Goal: Task Accomplishment & Management: Use online tool/utility

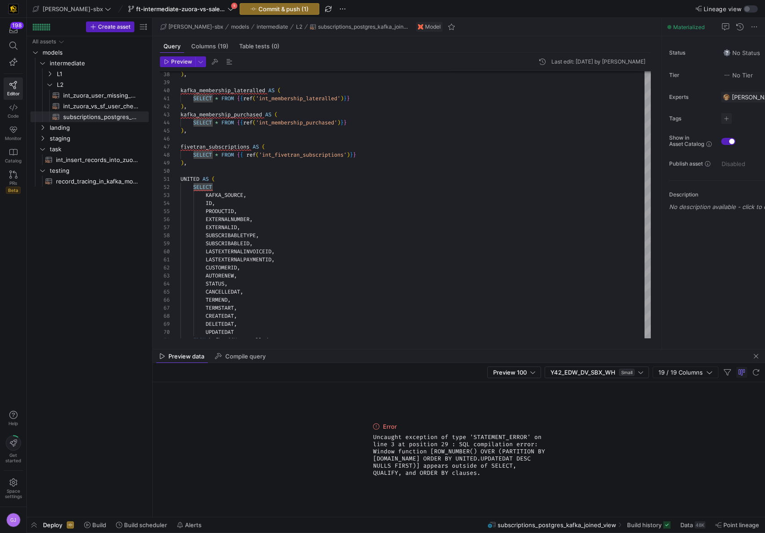
scroll to position [8, 22]
click at [279, 247] on div at bounding box center [382, 266] width 765 height 533
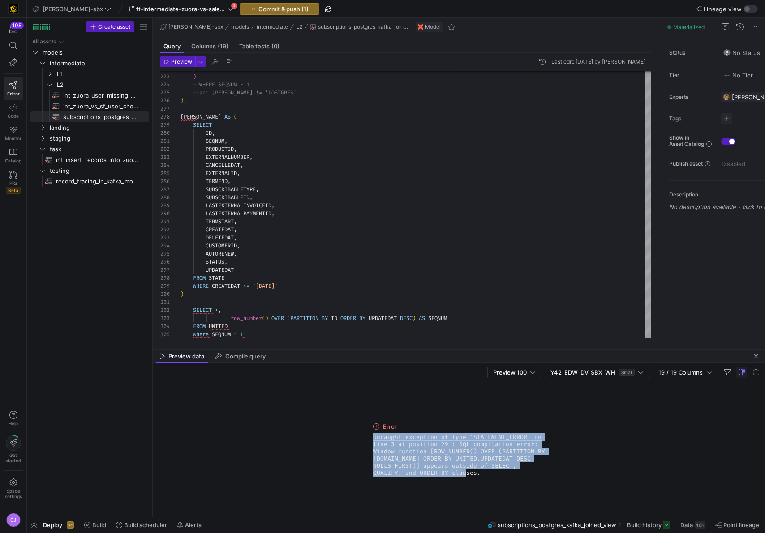
drag, startPoint x: 436, startPoint y: 477, endPoint x: 369, endPoint y: 436, distance: 78.8
click at [369, 436] on div "Error Uncaught exception of type 'STATEMENT_ERROR' on line 3 at position 29 : S…" at bounding box center [458, 449] width 179 height 135
copy span "Uncaught exception of type 'STATEMENT_ERROR' on line 3 at position 29 : SQL com…"
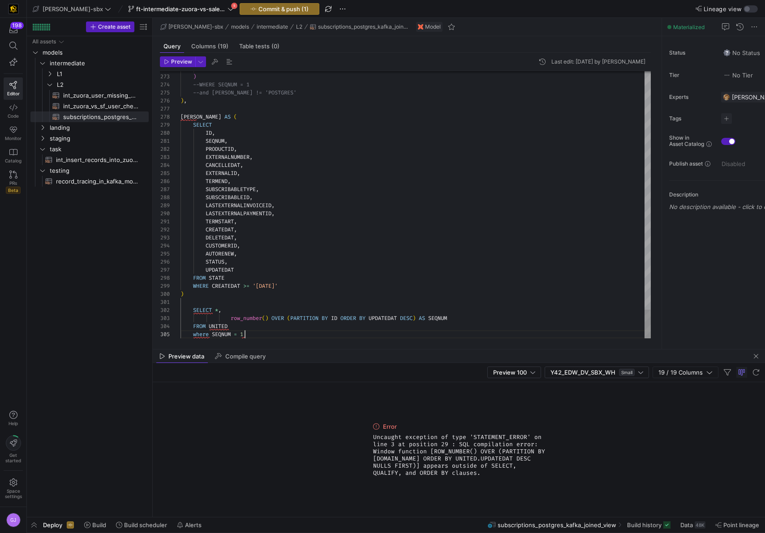
scroll to position [32, 64]
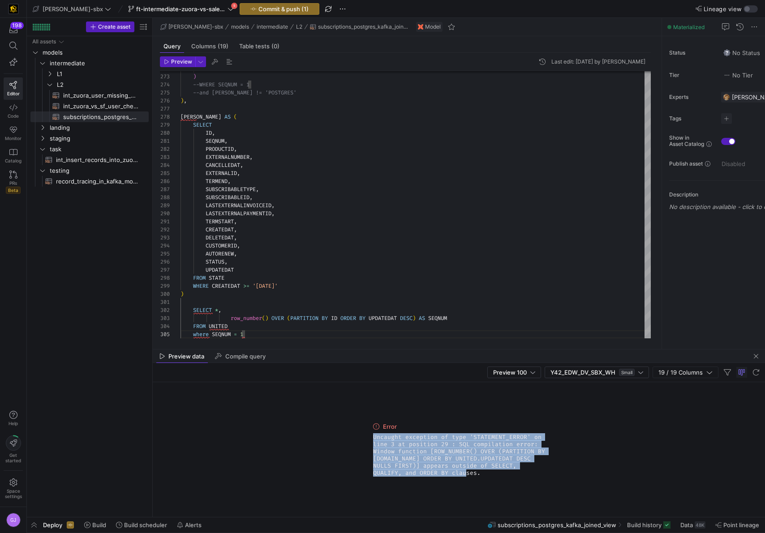
drag, startPoint x: 440, startPoint y: 471, endPoint x: 370, endPoint y: 436, distance: 78.1
click at [370, 436] on div "Error Uncaught exception of type 'STATEMENT_ERROR' on line 3 at position 29 : S…" at bounding box center [458, 449] width 179 height 135
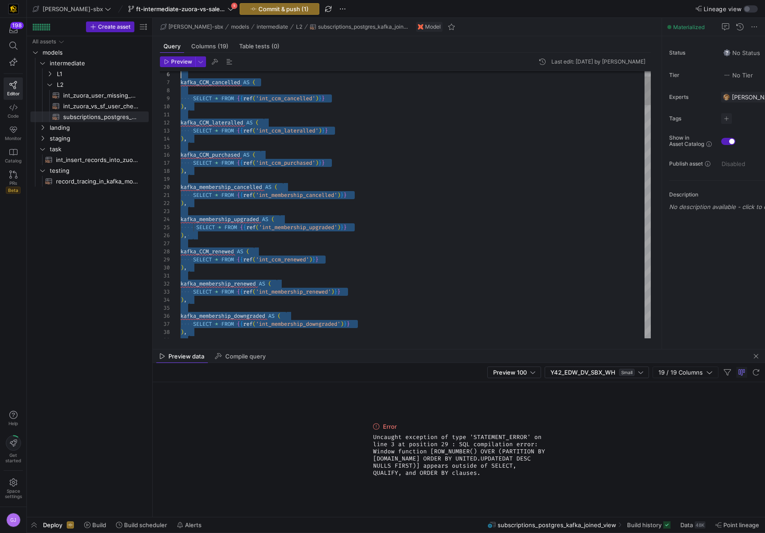
scroll to position [0, 0]
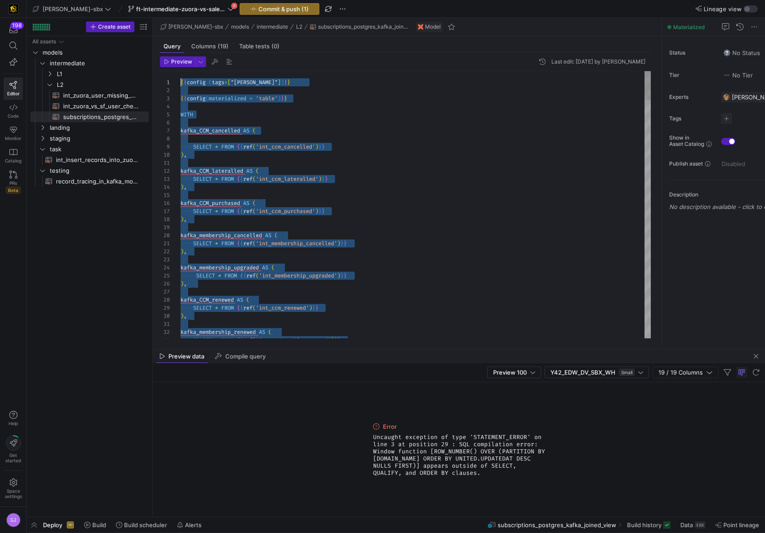
drag, startPoint x: 311, startPoint y: 337, endPoint x: 165, endPoint y: 5, distance: 363.0
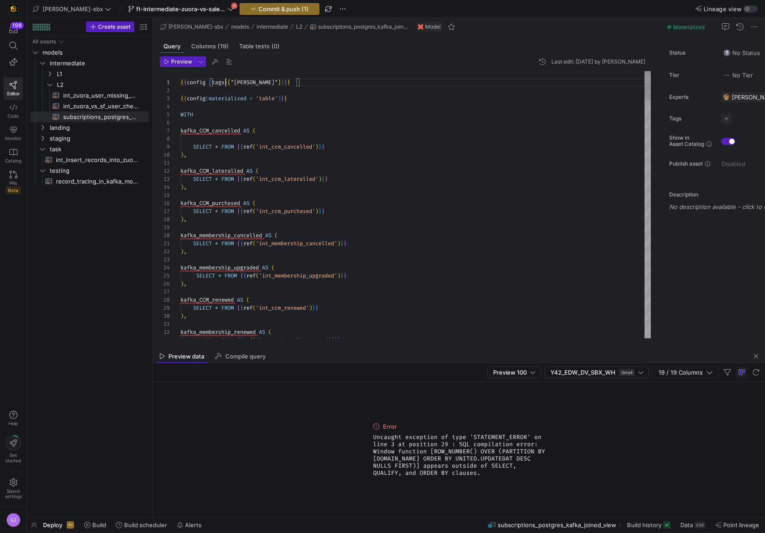
scroll to position [0, 45]
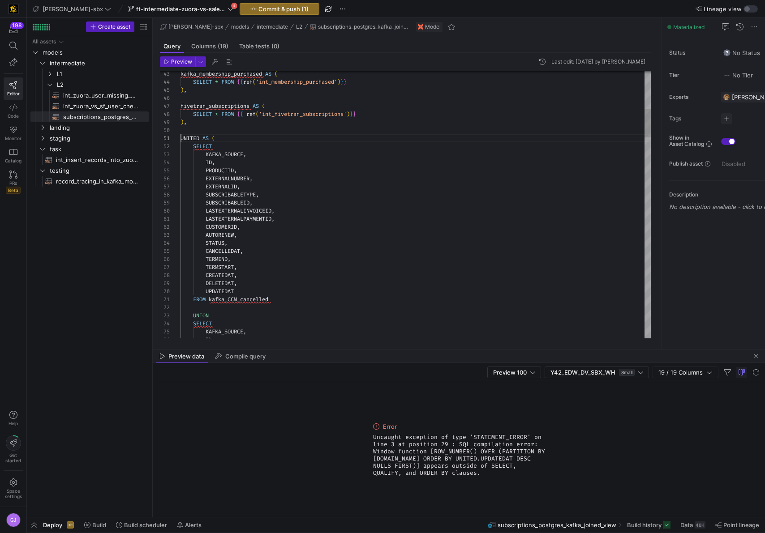
scroll to position [0, 0]
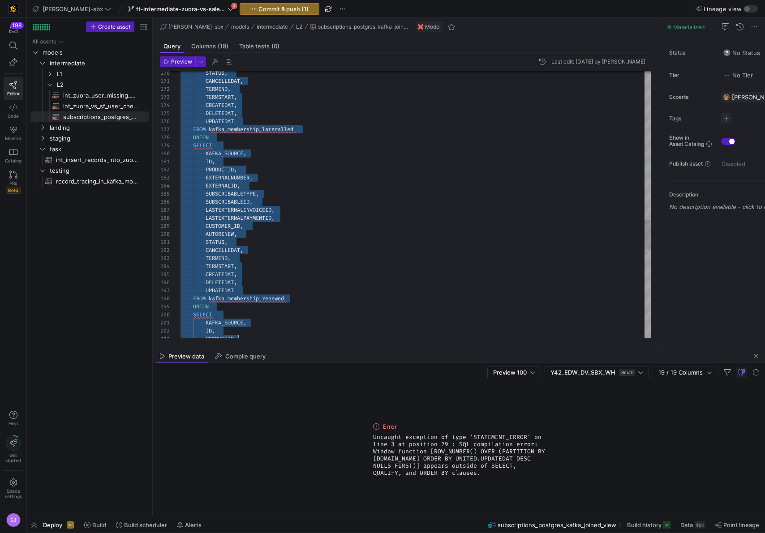
type textarea "UNITED AS ( SELECT KAFKA_SOURCE, ID, PRODUCTID, EXTERNALNUMBER, EXTERNALID, SUB…"
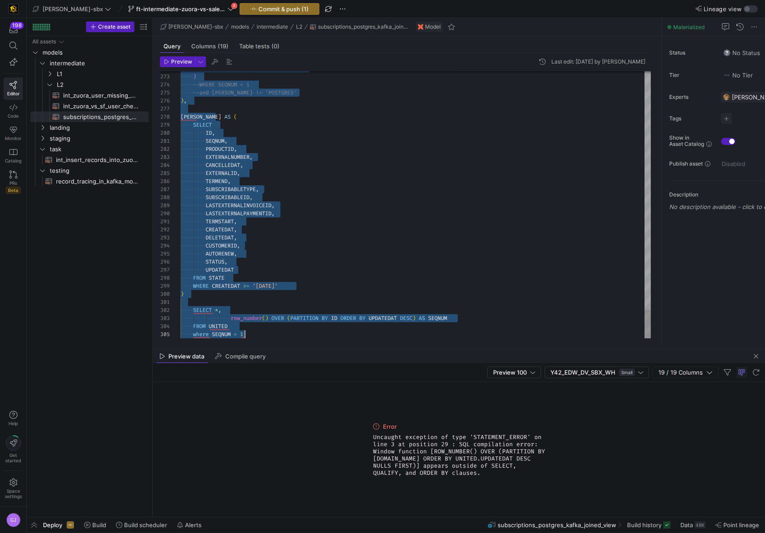
scroll to position [0, 64]
drag, startPoint x: 180, startPoint y: 136, endPoint x: 352, endPoint y: 342, distance: 267.9
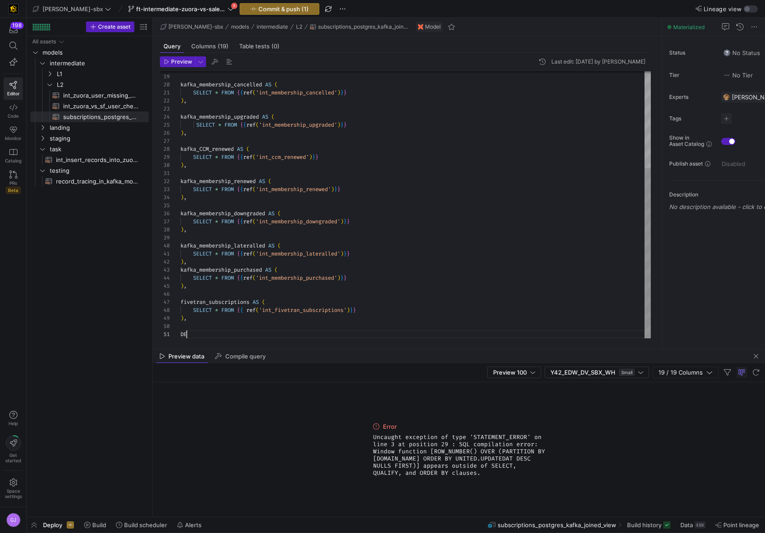
type textarea "D"
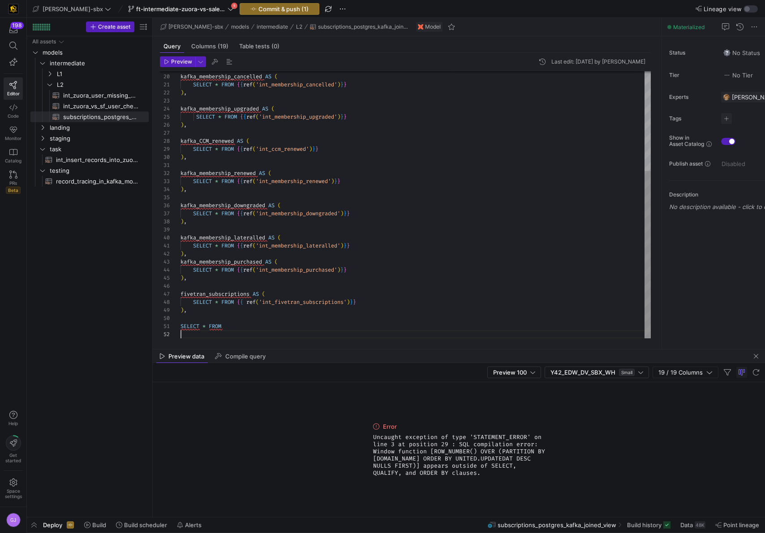
scroll to position [0, 45]
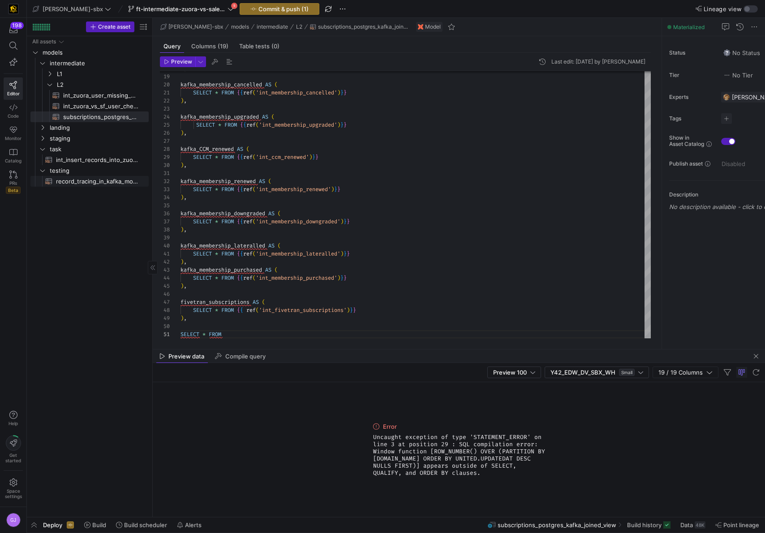
click at [98, 180] on span "record_tracing_in_kafka_models​​​​​​​​​​" at bounding box center [97, 181] width 82 height 10
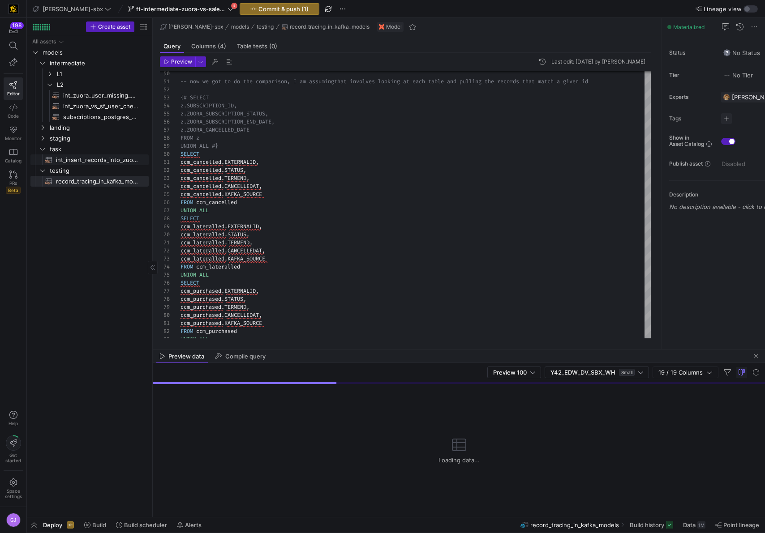
click at [83, 160] on span "int_insert_records_into_zuora_vs_salesforce​​​​​​​​​​" at bounding box center [97, 160] width 82 height 10
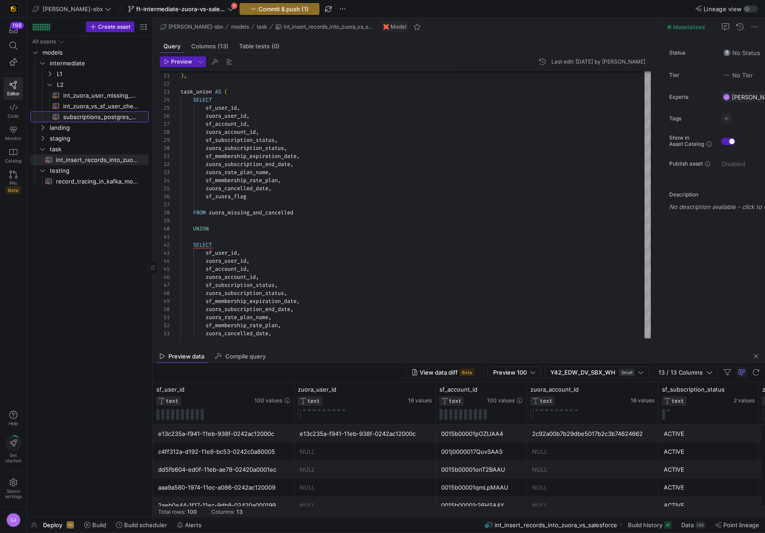
click at [90, 117] on span "subscriptions_postgres_kafka_joined_view​​​​​​​​​​" at bounding box center [100, 117] width 75 height 10
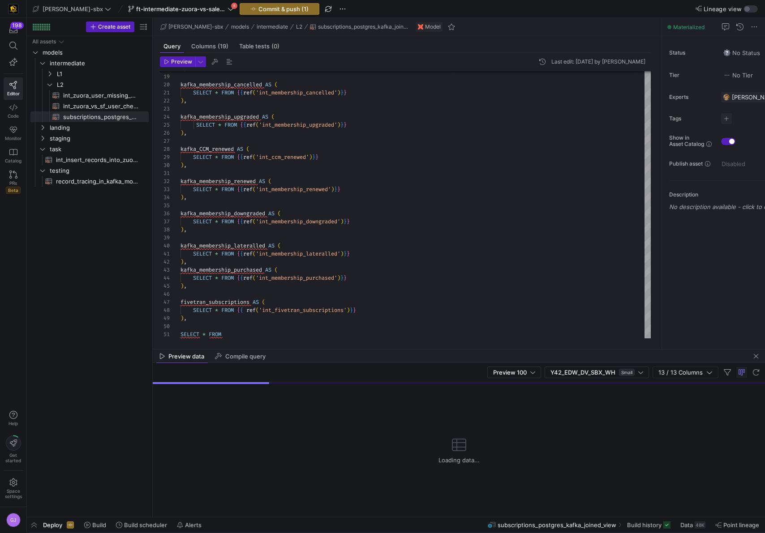
click at [230, 344] on mat-tab-group "Query Columns (19) Table tests (0) Preview Last edit: [DATE] by [PERSON_NAME] 1…" at bounding box center [405, 192] width 505 height 313
type textarea "SELECT * FROM"
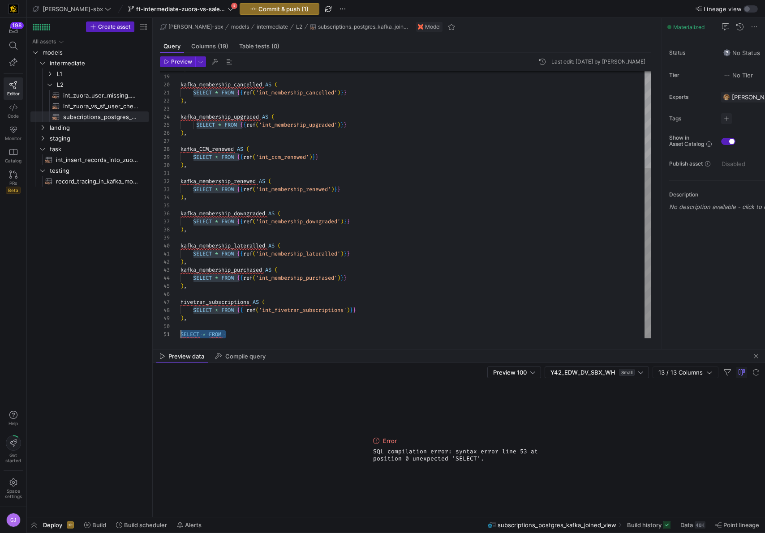
drag, startPoint x: 226, startPoint y: 334, endPoint x: 177, endPoint y: 334, distance: 48.4
click at [180, 334] on div ") , kafka_membership_cancelled AS ( SELECT * FROM { { ref ( 'int_membership_can…" at bounding box center [415, 129] width 470 height 418
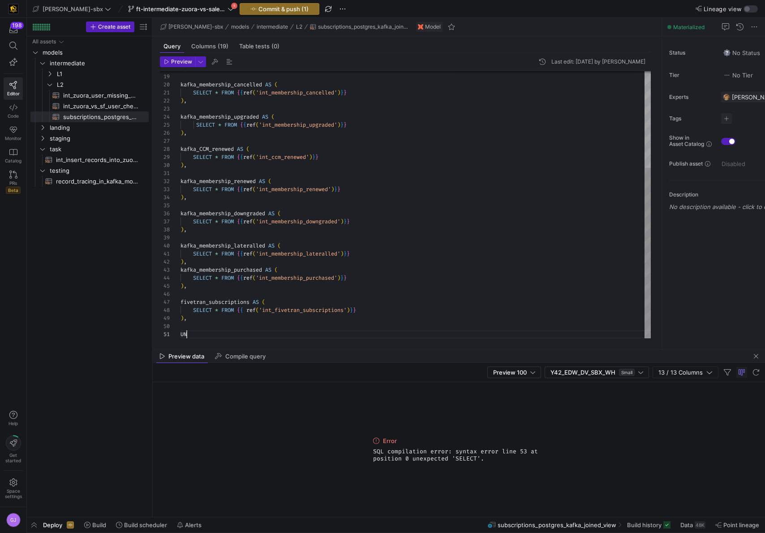
type textarea "U"
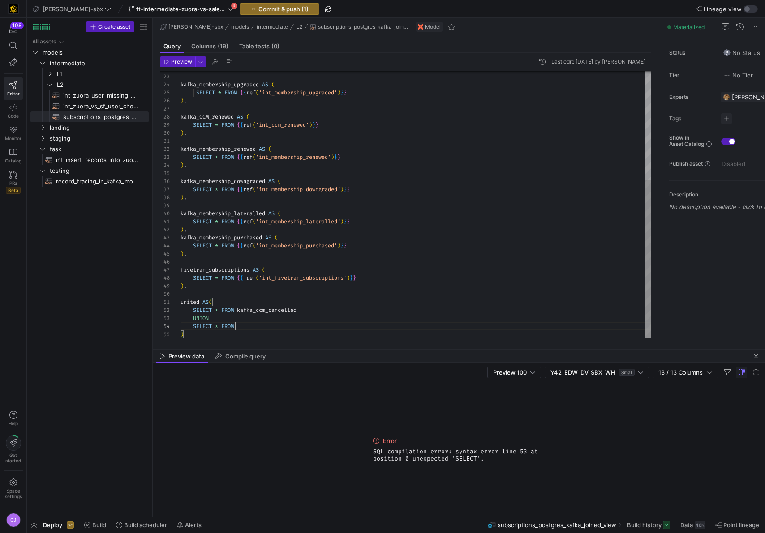
scroll to position [24, 58]
click at [238, 196] on div ") , kafka_membership_upgraded AS ( SELECT * FROM { { ref ( 'int_membership_upgr…" at bounding box center [415, 113] width 470 height 450
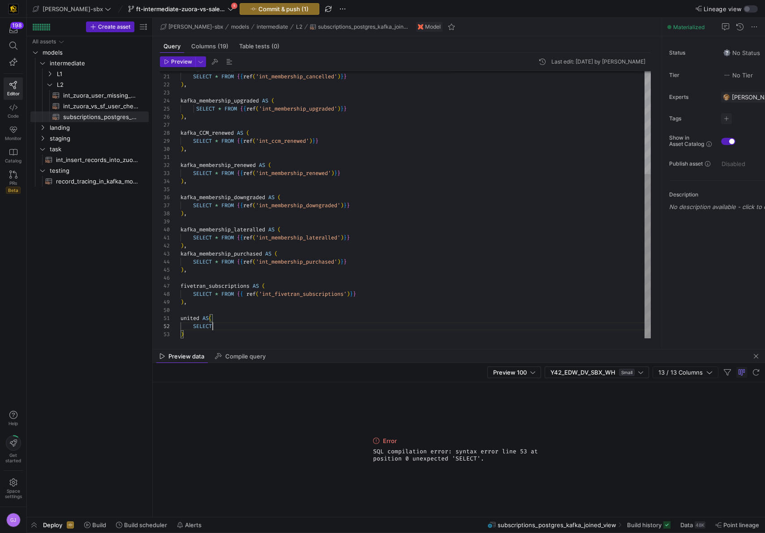
scroll to position [8, 32]
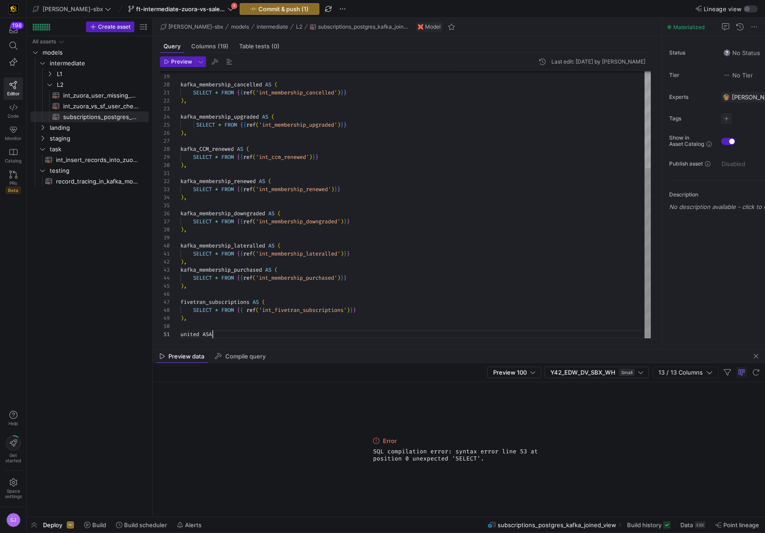
type textarea "united"
type textarea "UNIOTED"
click at [230, 338] on div ") , kafka_membership_upgraded AS ( SELECT * FROM { { ref ( 'int_membership_upgr…" at bounding box center [415, 129] width 470 height 418
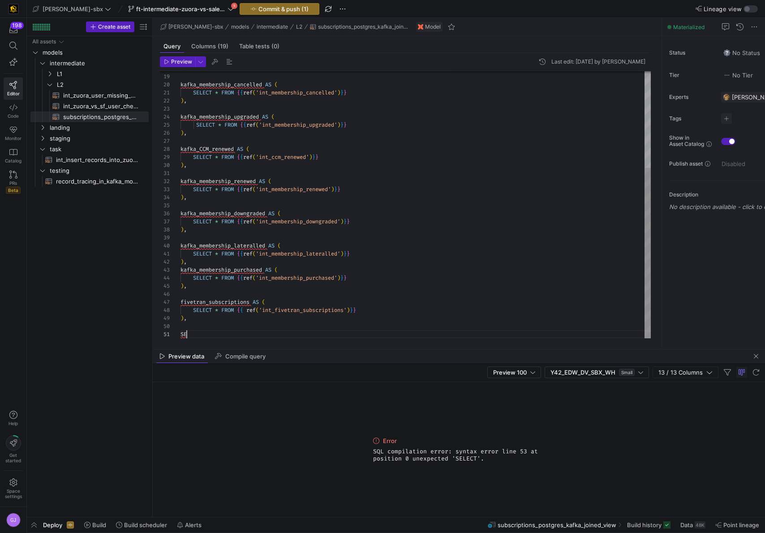
type textarea "S"
type textarea "U"
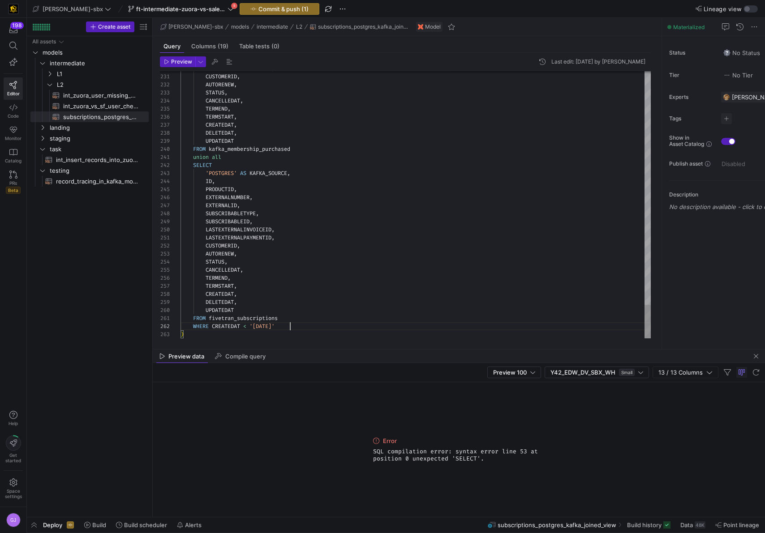
scroll to position [8, 109]
click at [178, 334] on div "263" at bounding box center [170, 334] width 21 height 8
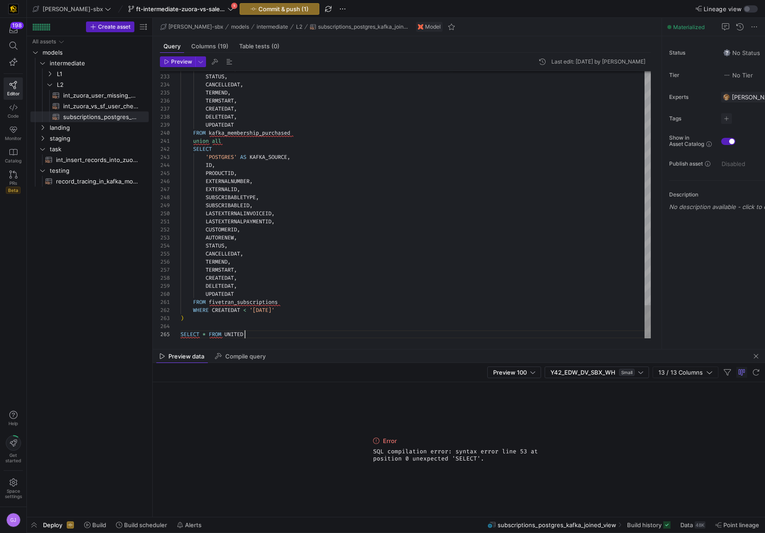
scroll to position [32, 64]
type textarea "FROM fivetran_subscriptions WHERE CREATEDAT < '[DATE]' ) SELECT * FROM [GEOGRAP…"
click at [176, 63] on span "Preview" at bounding box center [181, 62] width 21 height 6
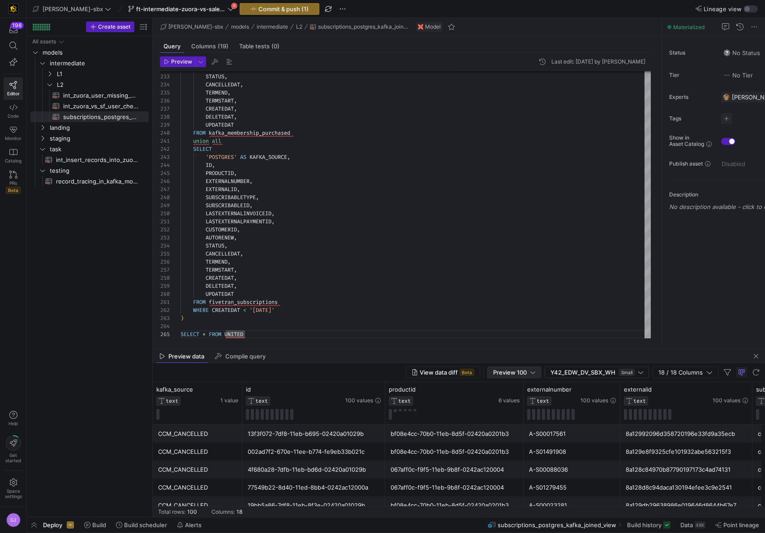
click at [533, 371] on div at bounding box center [532, 372] width 5 height 7
click at [519, 408] on mat-option "Full Preview" at bounding box center [514, 401] width 53 height 14
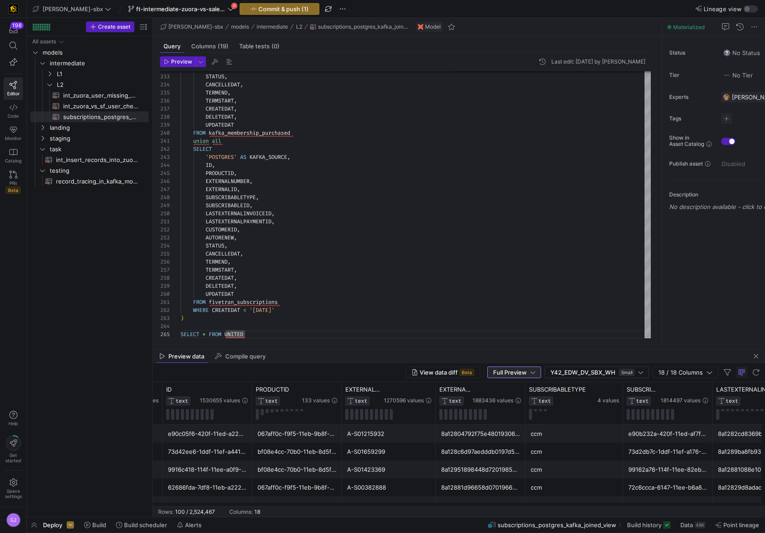
scroll to position [0, 82]
click at [499, 411] on div at bounding box center [477, 414] width 82 height 11
click at [606, 406] on div "SUBSCRIBABLETYPE TEXT 4 values" at bounding box center [571, 403] width 90 height 34
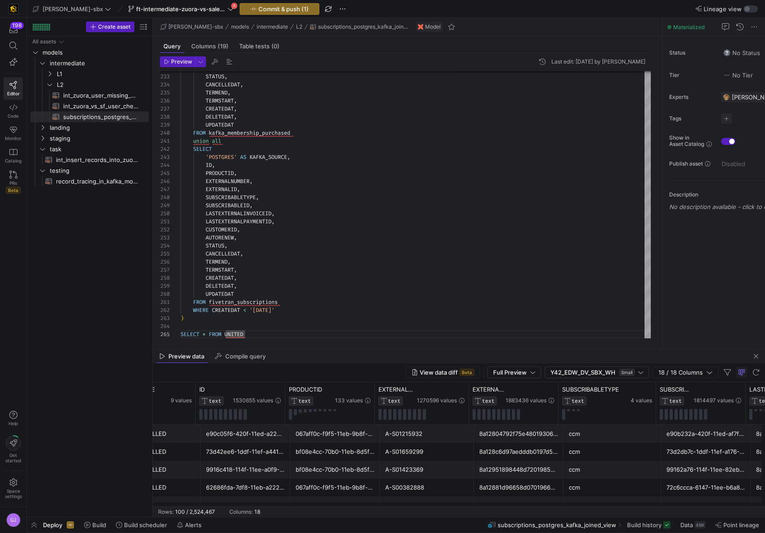
scroll to position [0, 42]
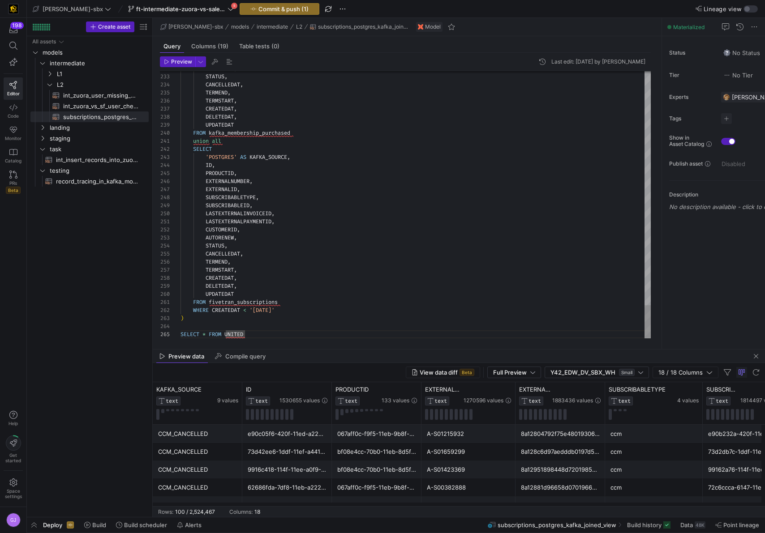
click at [239, 14] on button "Commit & push (1)" at bounding box center [279, 9] width 80 height 12
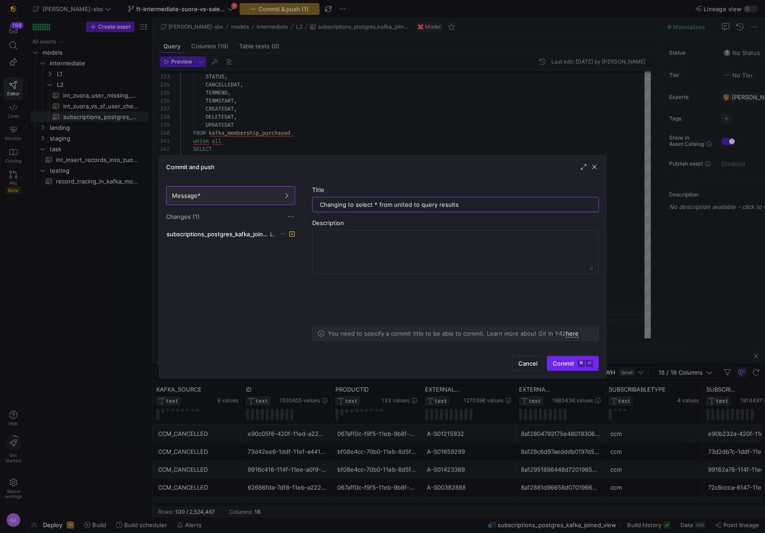
type input "Changing to select * from united to query results"
click at [562, 364] on span "Commit ⌘ ⏎" at bounding box center [572, 363] width 40 height 7
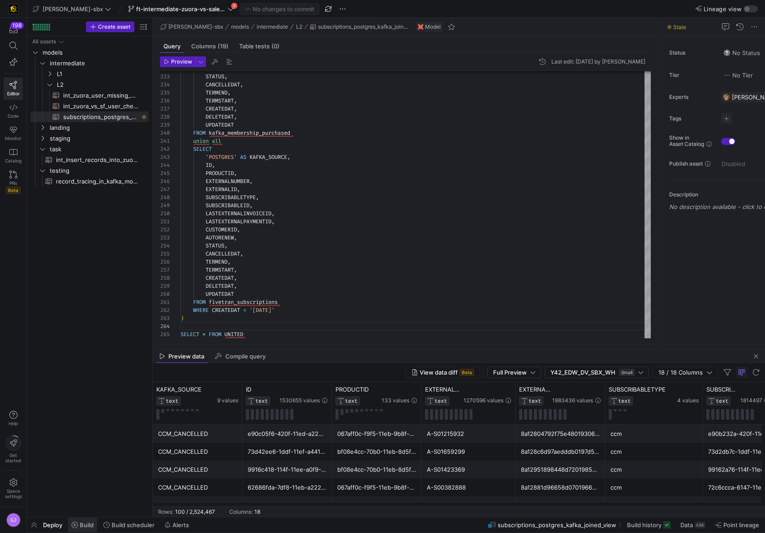
click at [80, 523] on span "Build" at bounding box center [87, 525] width 14 height 7
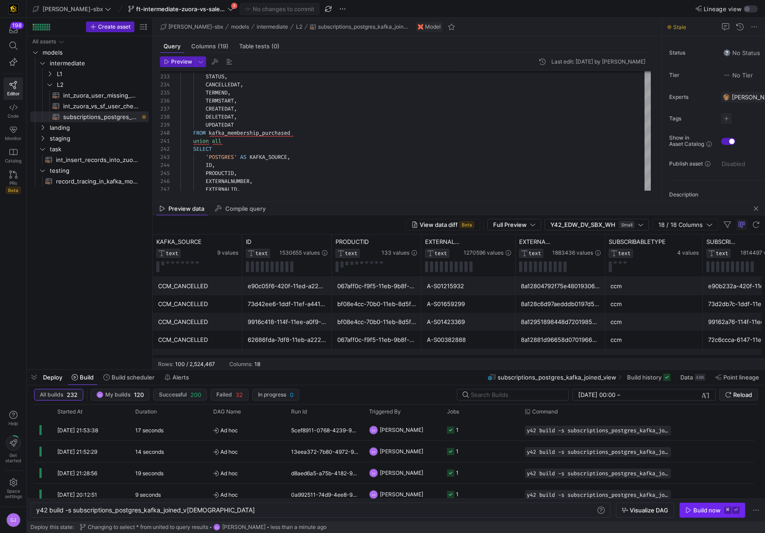
click at [707, 509] on div "Build now" at bounding box center [706, 510] width 27 height 7
click at [680, 384] on span at bounding box center [694, 377] width 30 height 14
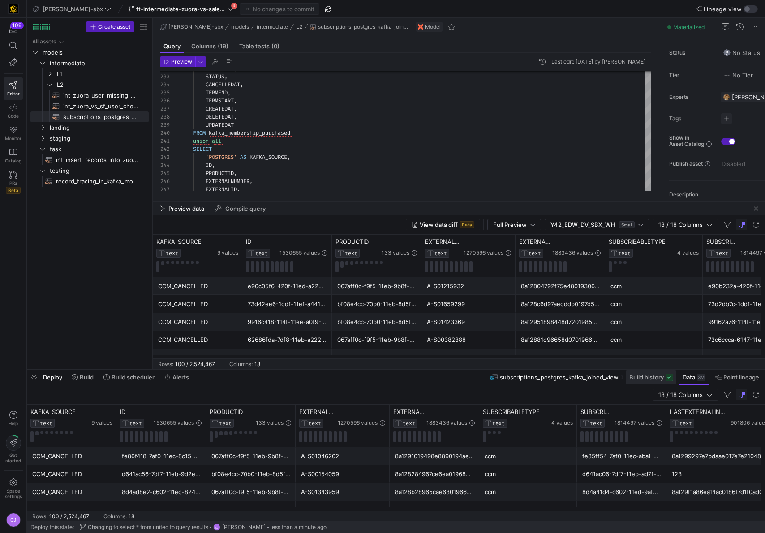
click at [665, 383] on span at bounding box center [650, 377] width 51 height 14
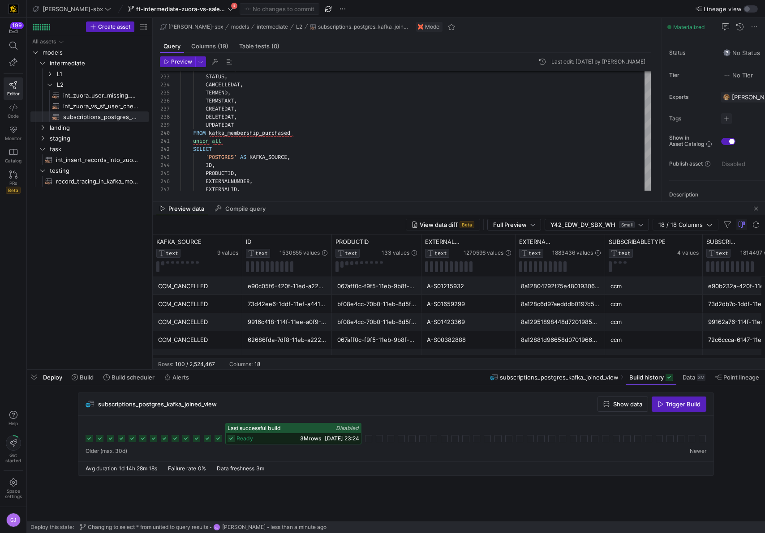
click at [300, 436] on span "3M rows" at bounding box center [310, 438] width 21 height 7
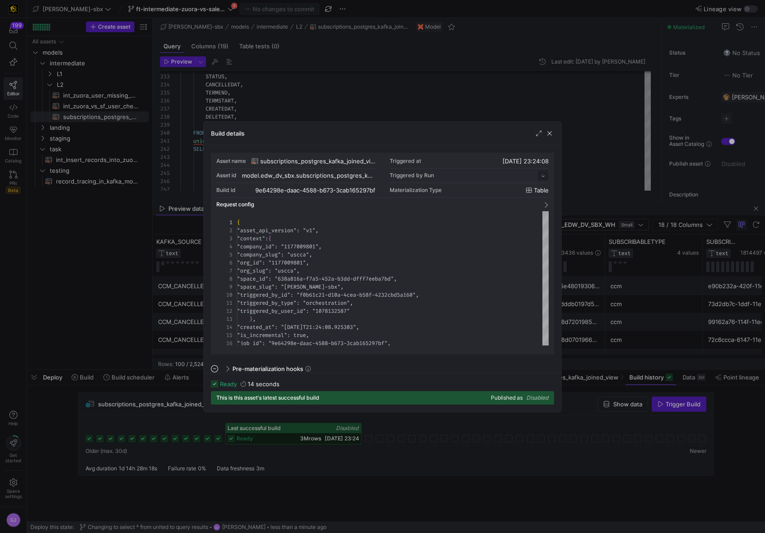
scroll to position [81, 0]
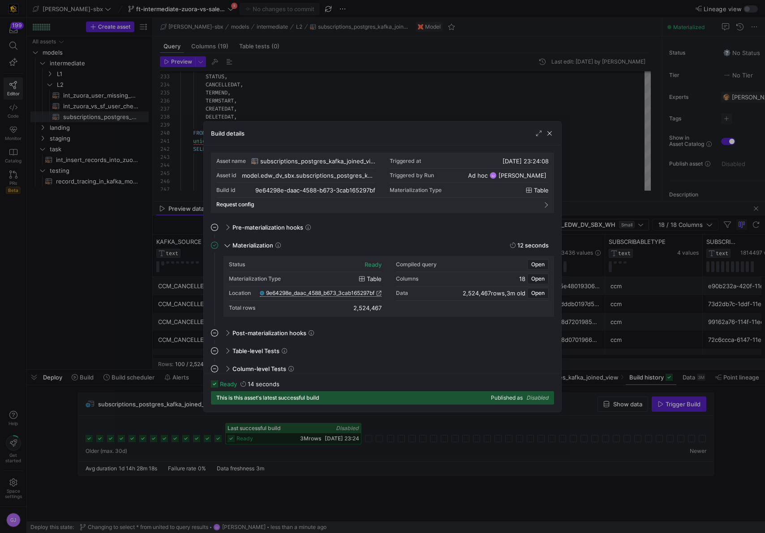
click at [356, 294] on span "9e64298e_daac_4588_b673_3cab165297bf" at bounding box center [320, 293] width 108 height 6
